Goal: Download file/media

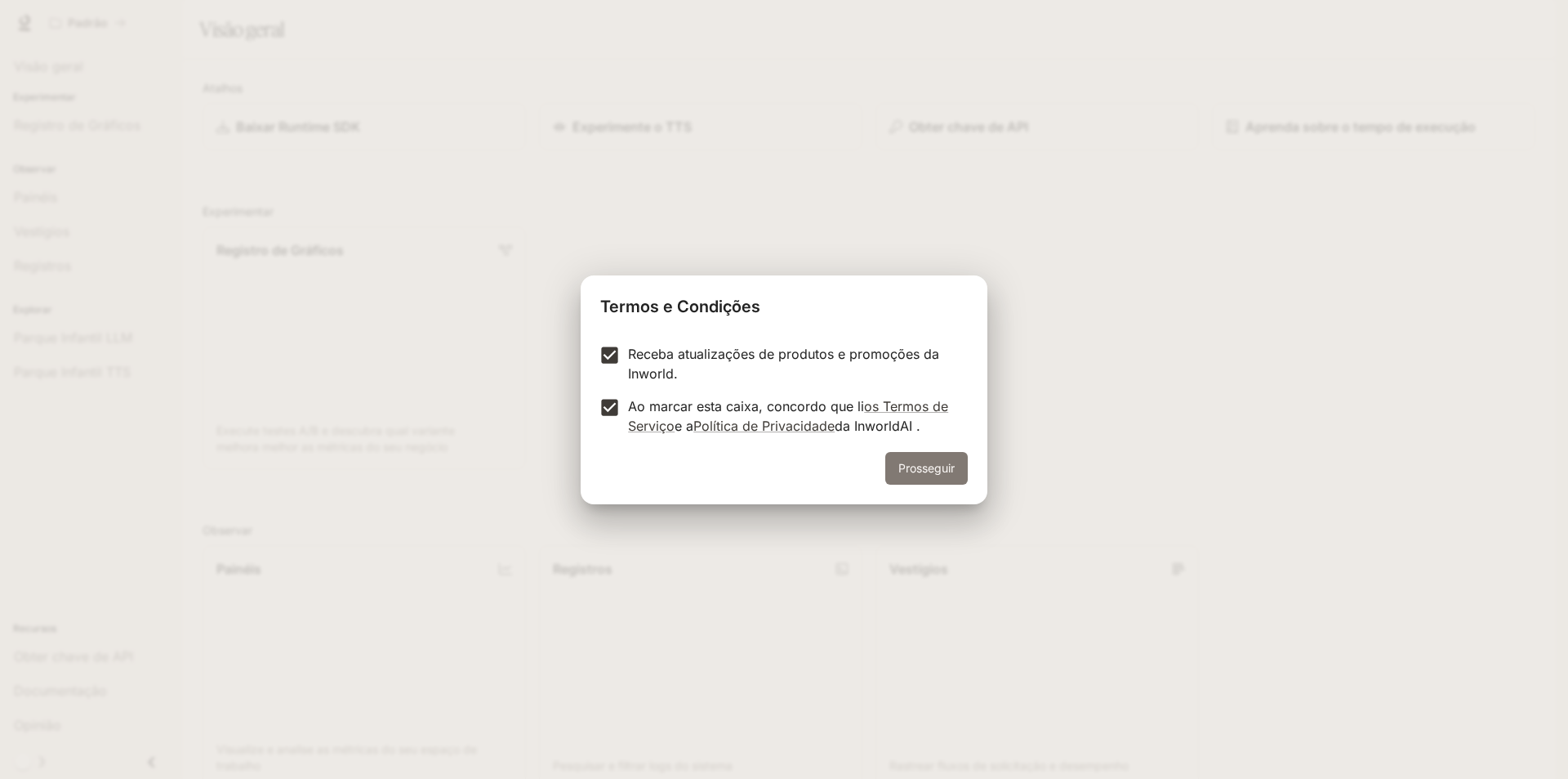
click at [916, 466] on font "Prosseguir" at bounding box center [927, 467] width 56 height 14
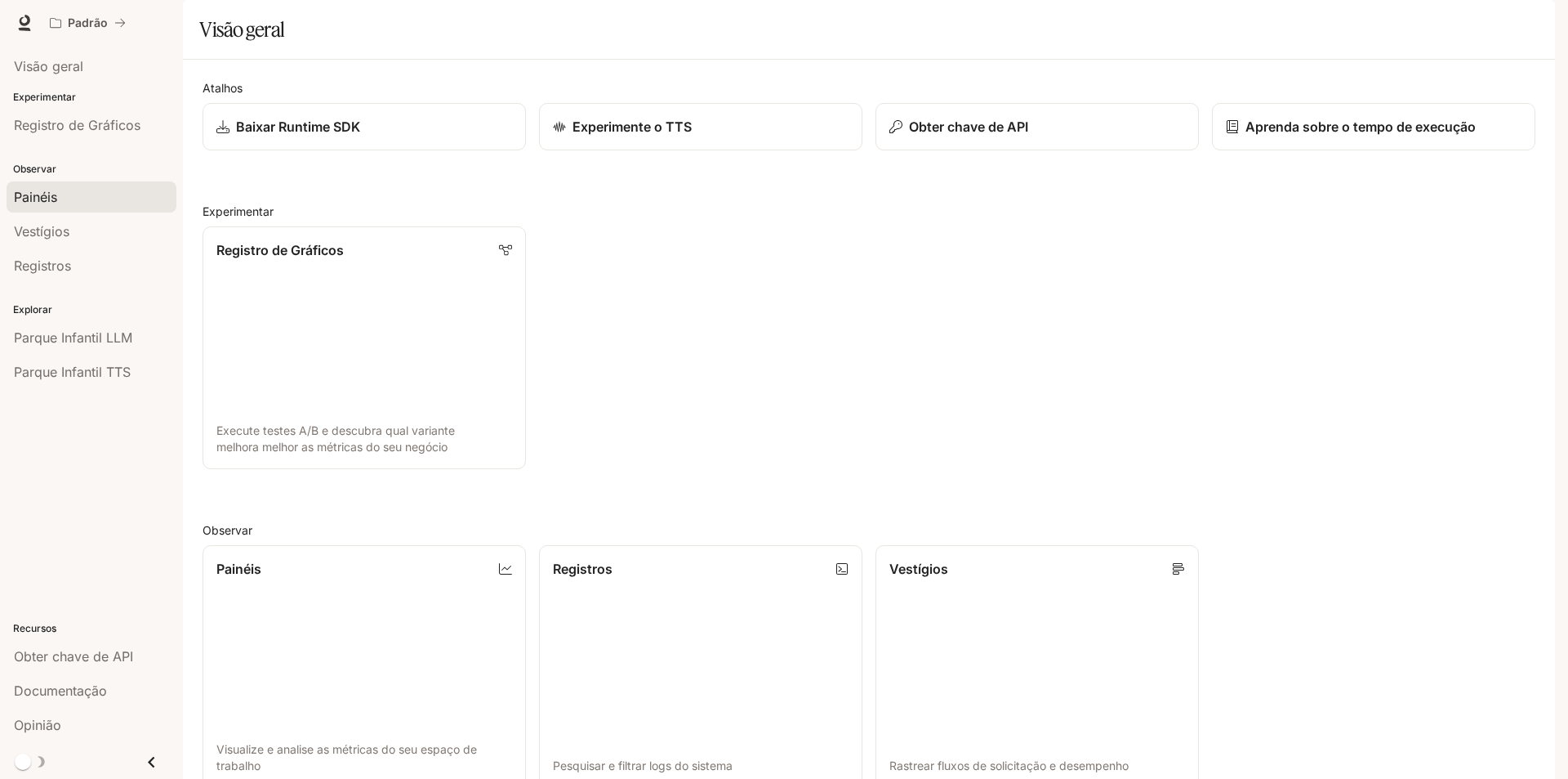
click at [45, 191] on font "Painéis" at bounding box center [35, 197] width 43 height 16
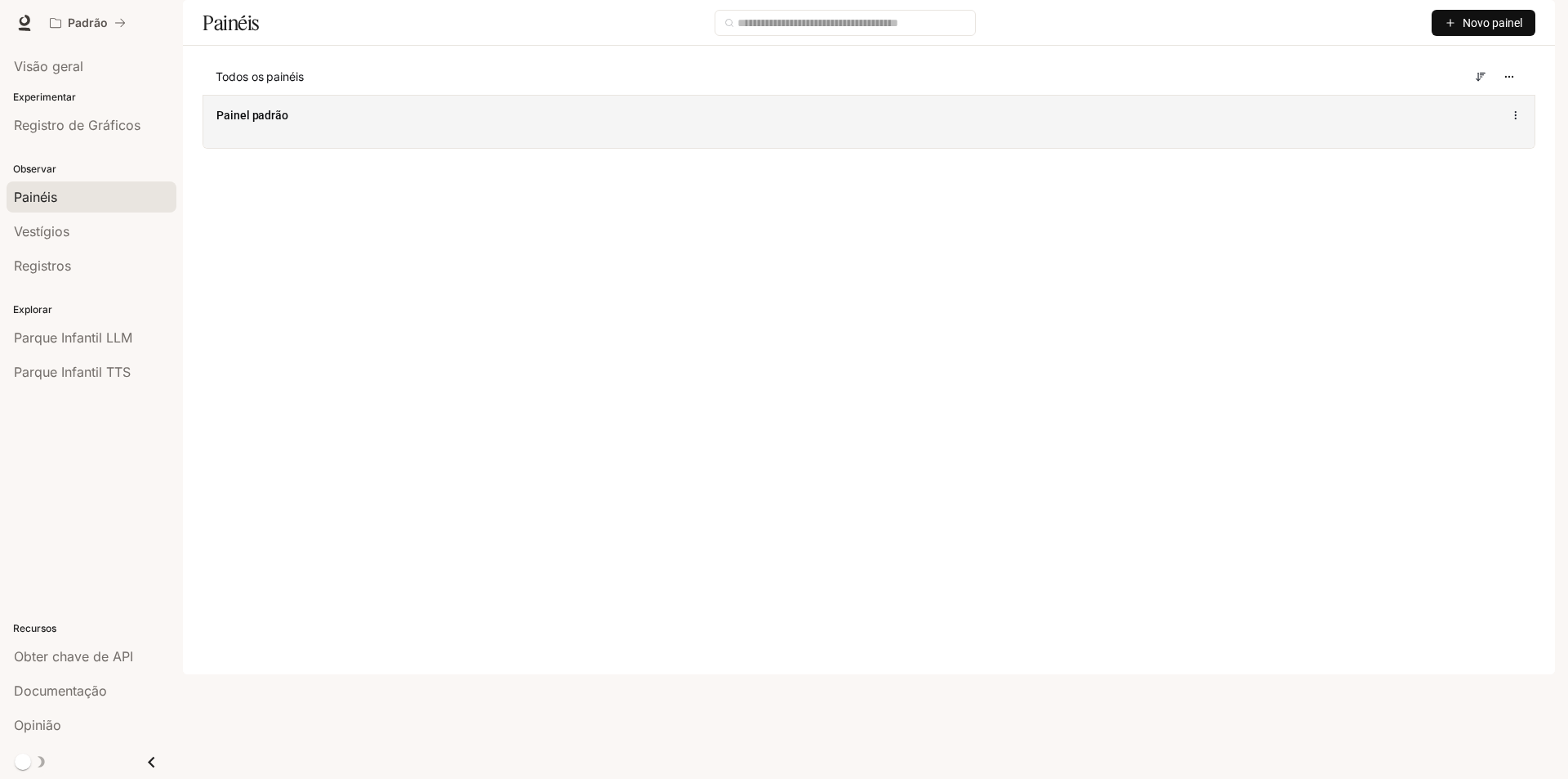
click at [322, 124] on div "Painel padrão" at bounding box center [597, 115] width 761 height 16
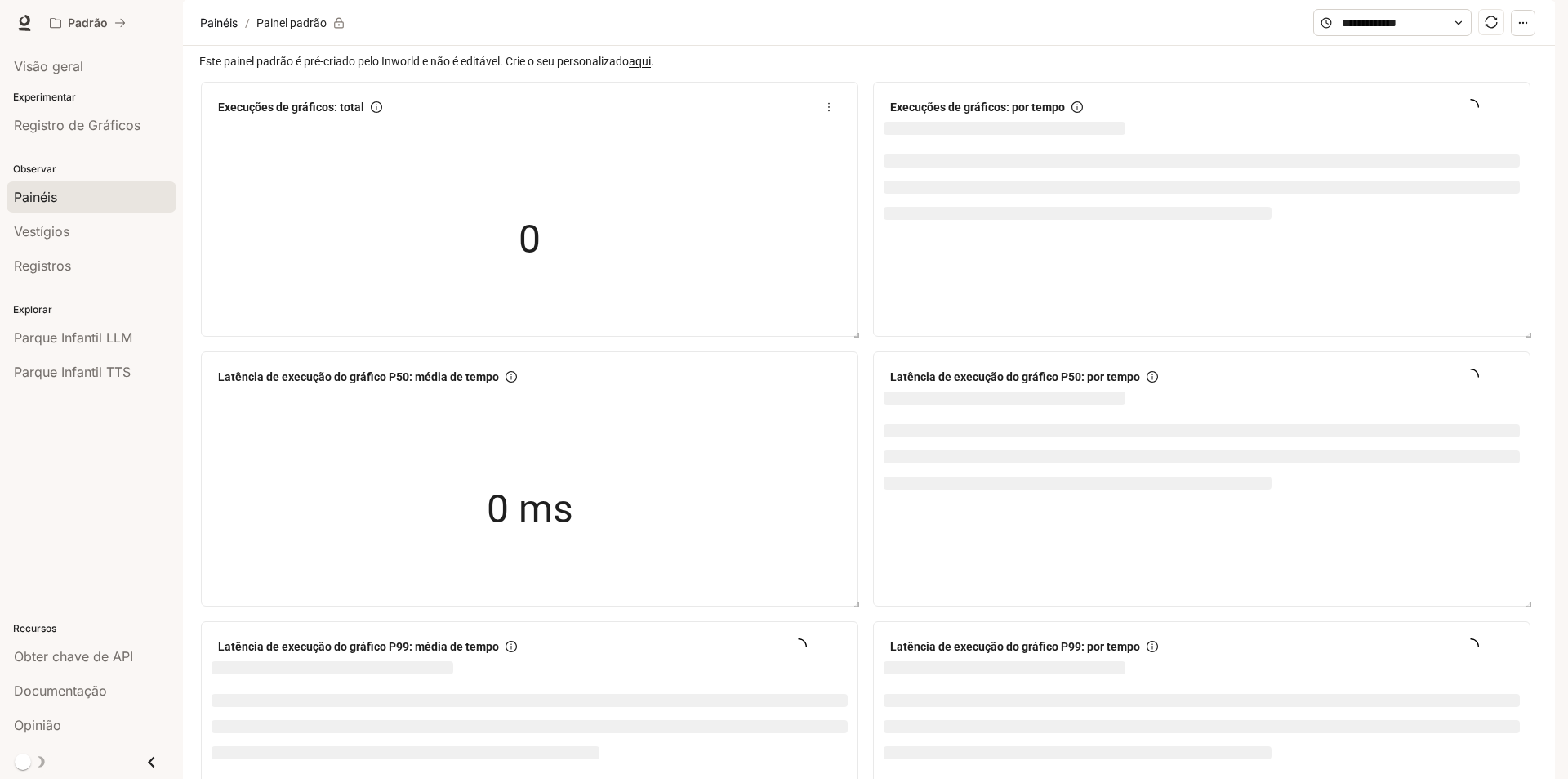
click at [543, 286] on div "0" at bounding box center [530, 239] width 163 height 105
click at [537, 262] on font "0" at bounding box center [529, 239] width 22 height 47
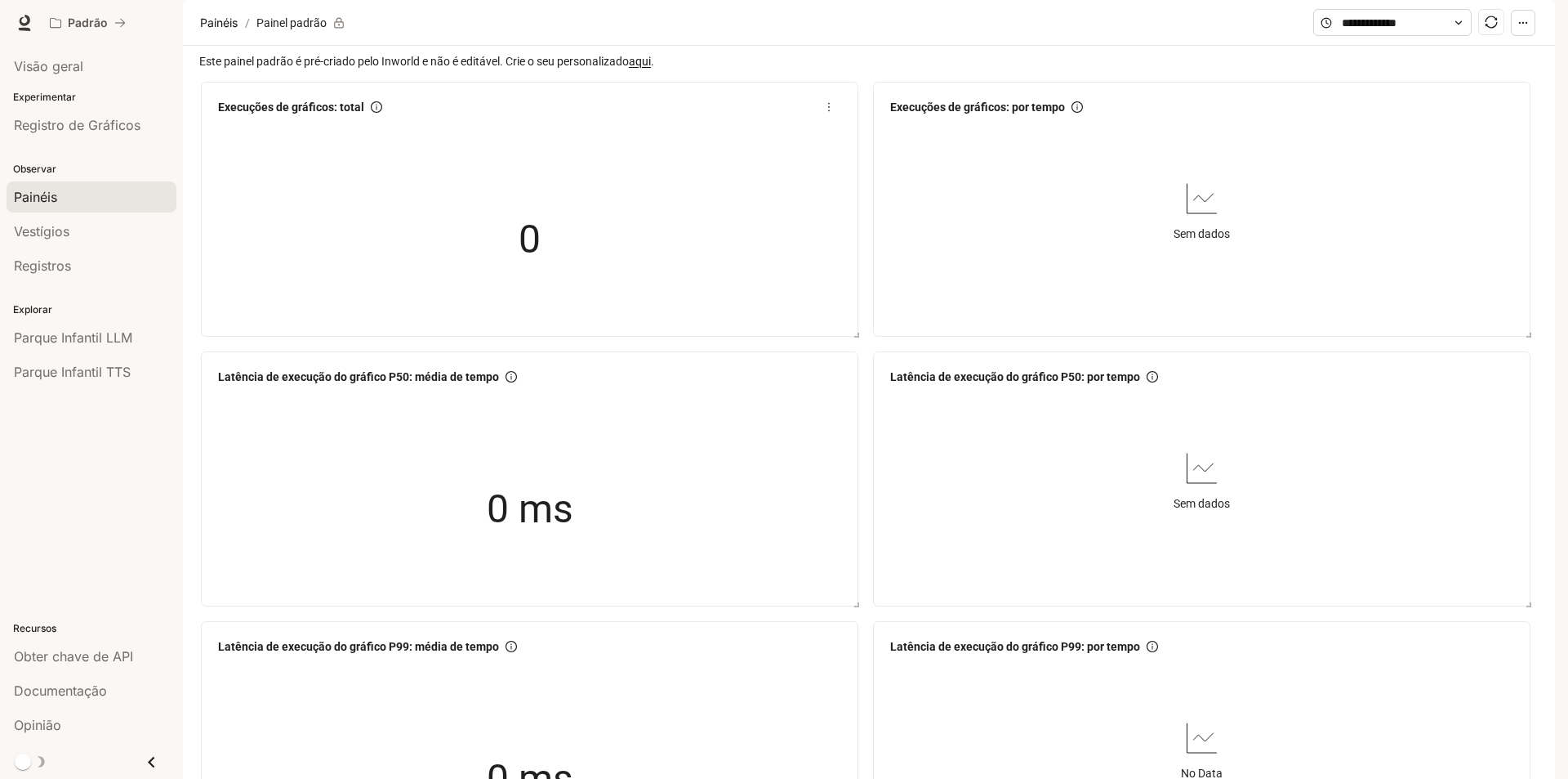
click at [537, 262] on font "0" at bounding box center [529, 239] width 22 height 47
click at [541, 284] on div "0" at bounding box center [530, 239] width 163 height 105
click at [518, 485] on font "0 ms" at bounding box center [530, 509] width 87 height 47
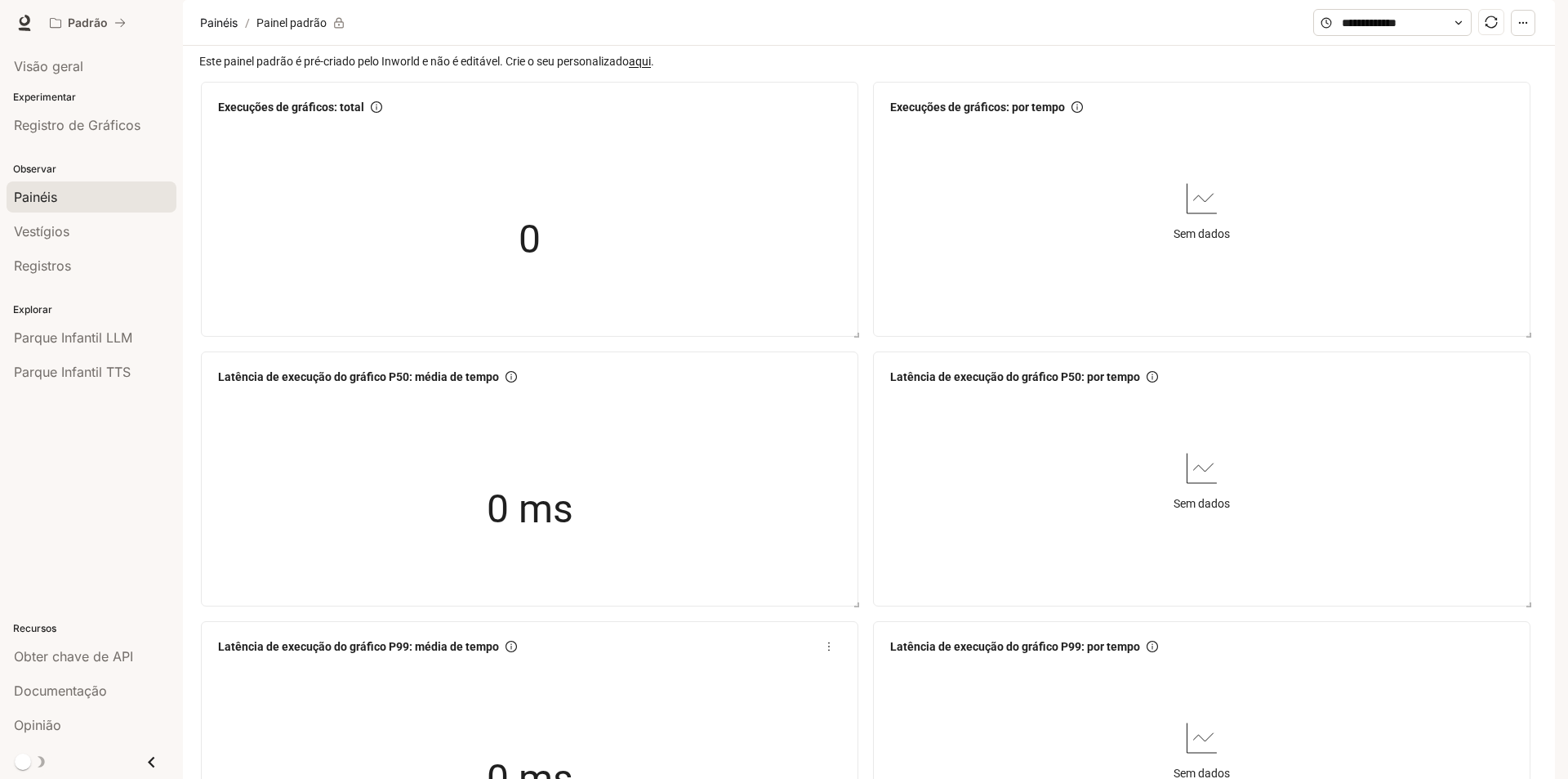
click at [518, 756] on font "0 ms" at bounding box center [530, 779] width 87 height 47
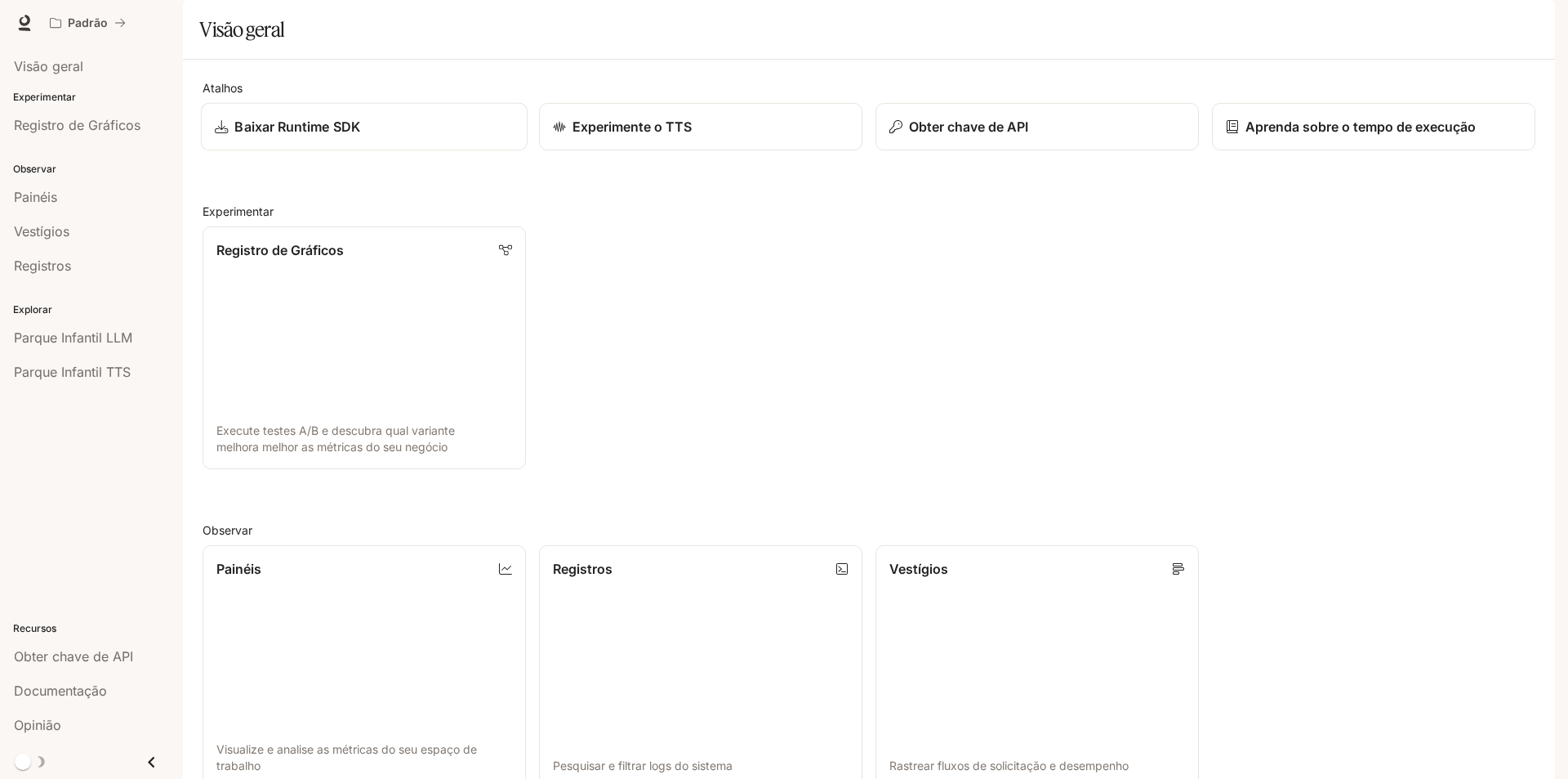
click at [463, 136] on div "Baixar Runtime SDK" at bounding box center [364, 127] width 299 height 20
click at [265, 42] on font "Visão geral" at bounding box center [242, 29] width 86 height 24
click at [20, 22] on icon at bounding box center [25, 20] width 11 height 12
